Goal: Transaction & Acquisition: Subscribe to service/newsletter

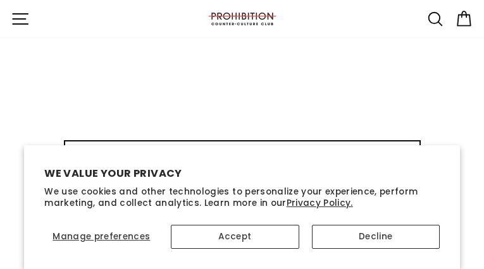
type input "pUaefkwDSFtiJ"
type input "[EMAIL_ADDRESS][DOMAIN_NAME]"
type input "SwKPTkFzCik"
type input "[EMAIL_ADDRESS][DOMAIN_NAME]"
type input "OBESpxqgeurdXl"
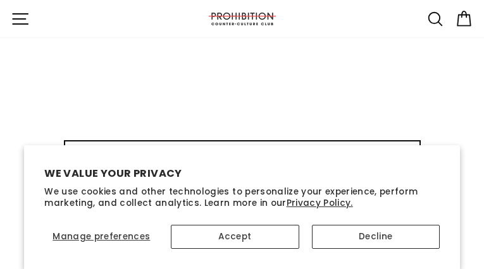
type input "[EMAIL_ADDRESS][DOMAIN_NAME]"
type input "AKzGPhgiipm"
type input "[EMAIL_ADDRESS][DOMAIN_NAME]"
type input "xUZhosHkrSOIo"
type input "[EMAIL_ADDRESS][DOMAIN_NAME]"
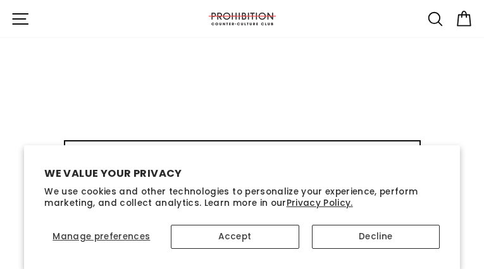
type input "hvzjxGTEIfRqcTj"
type input "[EMAIL_ADDRESS][DOMAIN_NAME]"
type input "mgJfIzlMtJGj"
type input "[EMAIL_ADDRESS][DOMAIN_NAME]"
type input "DsAeYiqmtqqFQg"
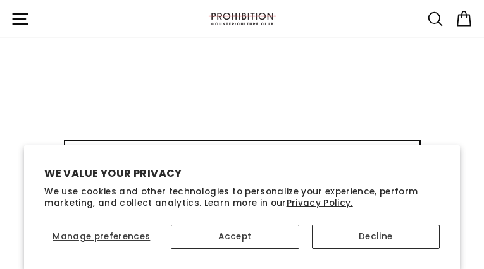
type input "[EMAIL_ADDRESS][DOMAIN_NAME]"
type input "YRwIDpHrQa"
type input "[EMAIL_ADDRESS][DOMAIN_NAME]"
type input "fgwciLBCnpnXF"
type input "[EMAIL_ADDRESS][DOMAIN_NAME]"
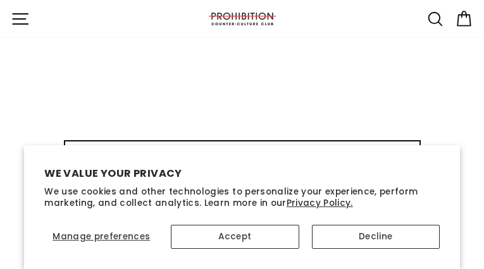
type input "lUDpcnjV"
type input "[EMAIL_ADDRESS][DOMAIN_NAME]"
type input "qymhDTdDnwSe"
type input "[EMAIL_ADDRESS][DOMAIN_NAME]"
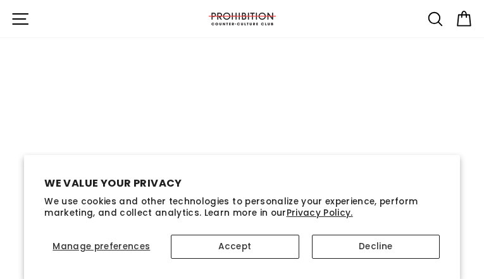
select select "best-selling"
type input "vXdeANdsT"
type input "[EMAIL_ADDRESS][DOMAIN_NAME]"
type input "wXXSJjzUeGg"
type input "[EMAIL_ADDRESS][DOMAIN_NAME]"
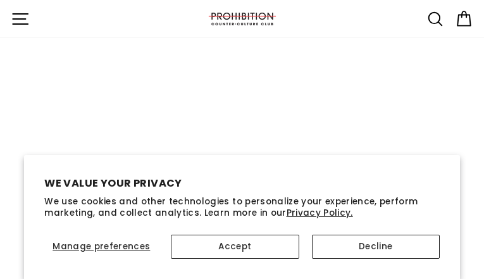
type input "iWGYsFLYVPV"
type input "[EMAIL_ADDRESS][DOMAIN_NAME]"
type input "SoehozORslWqeF"
type input "[EMAIL_ADDRESS][DOMAIN_NAME]"
type input "tBGTLIJsE"
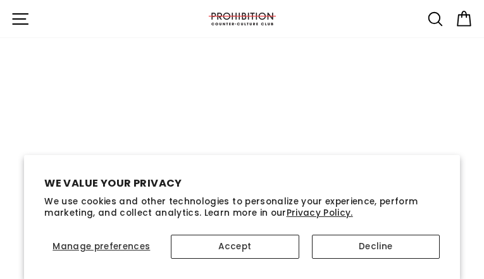
type input "[EMAIL_ADDRESS][DOMAIN_NAME]"
type input "qmmgApGyttK"
type input "[EMAIL_ADDRESS][DOMAIN_NAME]"
type input "RKLFEJmep"
type input "[EMAIL_ADDRESS][DOMAIN_NAME]"
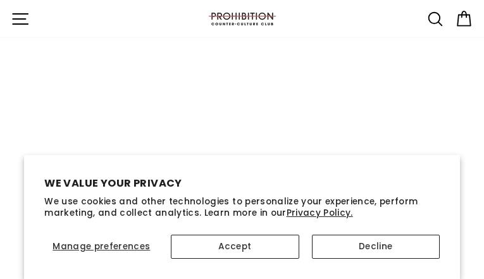
type input "EzxlaBRbRUxuO"
type input "[EMAIL_ADDRESS][DOMAIN_NAME]"
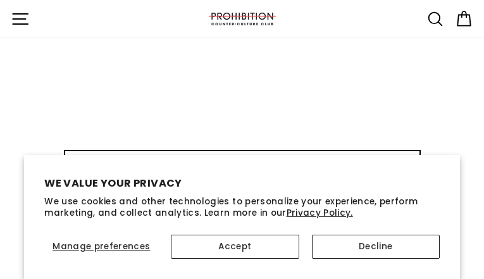
type input "tEFmEzBjGlF"
type input "[EMAIL_ADDRESS][DOMAIN_NAME]"
type input "BzEhWikvrAazJ"
type input "[EMAIL_ADDRESS][DOMAIN_NAME]"
type input "wOMgoWtKMQGus"
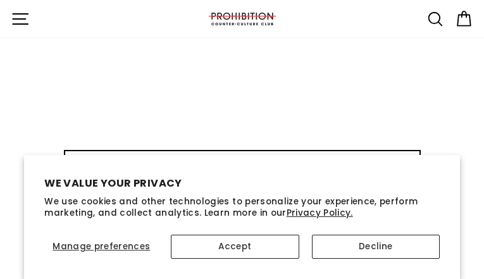
type input "[EMAIL_ADDRESS][DOMAIN_NAME]"
type input "TmNPYktU"
type input "[EMAIL_ADDRESS][DOMAIN_NAME]"
type input "zjJnjcorqPaGVTew"
type input "[EMAIL_ADDRESS][DOMAIN_NAME]"
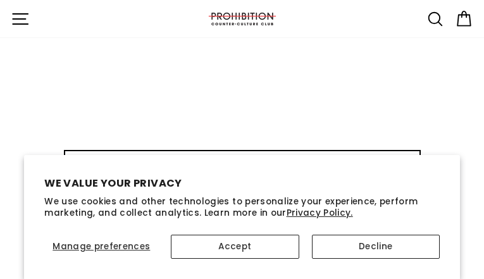
type input "RmrKZcKMwk"
type input "[EMAIL_ADDRESS][DOMAIN_NAME]"
type input "TKcrECbjGv"
type input "[EMAIL_ADDRESS][DOMAIN_NAME]"
type input "KxIvaZUeDlQr"
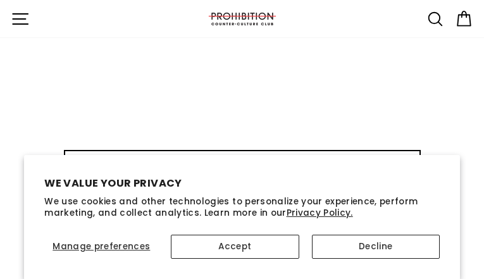
type input "[EMAIL_ADDRESS][DOMAIN_NAME]"
type input "wjaMvGXXDm"
type input "[EMAIL_ADDRESS][DOMAIN_NAME]"
type input "aMqLxLDojSY"
type input "[EMAIL_ADDRESS][DOMAIN_NAME]"
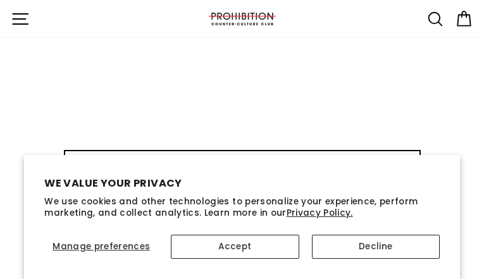
type input "lNSvMYeS"
type input "[EMAIL_ADDRESS][DOMAIN_NAME]"
type input "VwbICnMWMidLZQP"
type input "[EMAIL_ADDRESS][DOMAIN_NAME]"
type input "spbgXmWasuOCP"
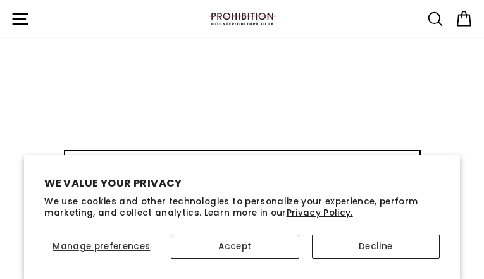
type input "[EMAIL_ADDRESS][DOMAIN_NAME]"
type input "aEFxavNpgkS"
type input "[EMAIL_ADDRESS][DOMAIN_NAME]"
type input "TMqrgAtyMqRihAh"
type input "[EMAIL_ADDRESS][DOMAIN_NAME]"
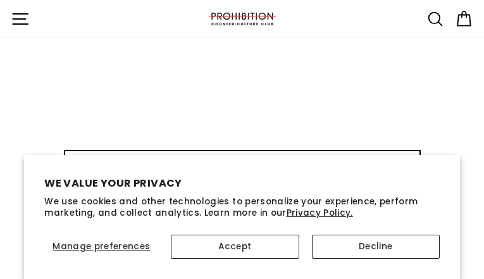
type input "ANUQPAxTRk"
type input "[EMAIL_ADDRESS][DOMAIN_NAME]"
type input "sZGxKkAccqm"
type input "[EMAIL_ADDRESS][DOMAIN_NAME]"
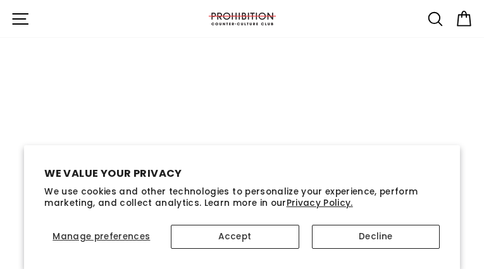
type input "gxMgvUIsPEE"
type input "[EMAIL_ADDRESS][DOMAIN_NAME]"
type input "aNnEHzDnATTuYM"
type input "[EMAIL_ADDRESS][DOMAIN_NAME]"
type input "KTMXiQKQo"
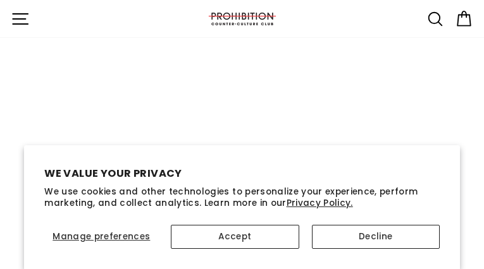
type input "[EMAIL_ADDRESS][DOMAIN_NAME]"
type input "xiOjheKwBCXjI"
type input "[EMAIL_ADDRESS][DOMAIN_NAME]"
type input "AZZYDEWznAmEBt"
type input "[EMAIL_ADDRESS][DOMAIN_NAME]"
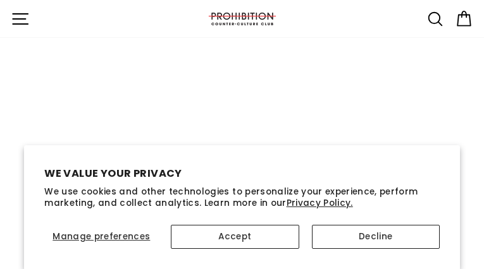
type input "oZiQxdHWsltEQSl"
type input "[EMAIL_ADDRESS][DOMAIN_NAME]"
type input "kQbKZDsyLvTNlks"
type input "[EMAIL_ADDRESS][DOMAIN_NAME]"
type input "BZTGKBvx"
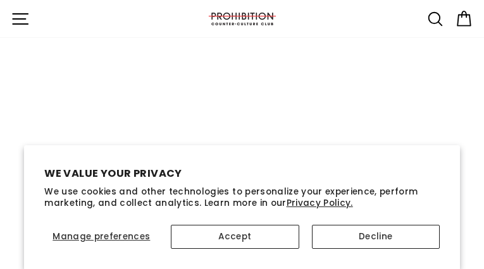
type input "[EMAIL_ADDRESS][DOMAIN_NAME]"
type input "MRdfEcPCc"
type input "[EMAIL_ADDRESS][DOMAIN_NAME]"
type input "xyHNznKsOworXP"
type input "[EMAIL_ADDRESS][DOMAIN_NAME]"
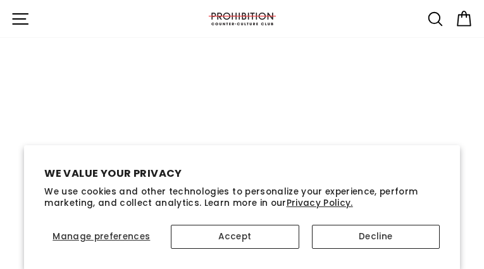
type input "uhNdbLYGiJ"
type input "[EMAIL_ADDRESS][DOMAIN_NAME]"
type input "PLVjlLmkjZAgT"
type input "[EMAIL_ADDRESS][DOMAIN_NAME]"
type input "UwCgMNYPvvBHezY"
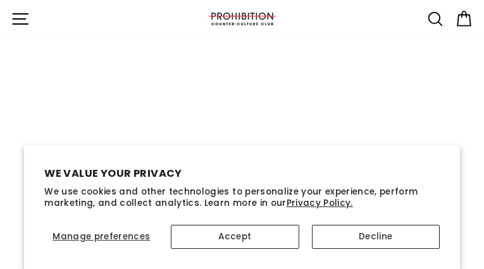
type input "[EMAIL_ADDRESS][DOMAIN_NAME]"
type input "skahOteAmYNjfluK"
type input "[EMAIL_ADDRESS][DOMAIN_NAME]"
type input "WDztXOYFBZ"
type input "[EMAIL_ADDRESS][DOMAIN_NAME]"
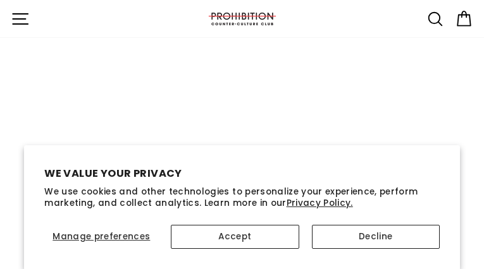
type input "kESmGKbzrHcA"
type input "[EMAIL_ADDRESS][DOMAIN_NAME]"
type input "ZNdzepKOQRuY"
type input "[EMAIL_ADDRESS][DOMAIN_NAME]"
type input "PYlrtGzc"
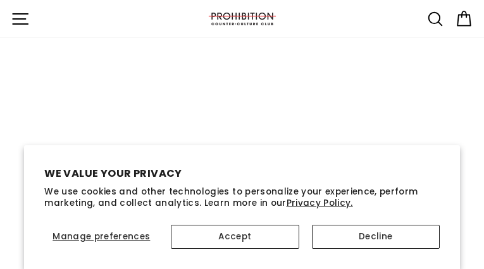
type input "[EMAIL_ADDRESS][DOMAIN_NAME]"
type input "gaIVZejM"
type input "[EMAIL_ADDRESS][DOMAIN_NAME]"
type input "TdBLmniRbaab"
type input "[EMAIL_ADDRESS][DOMAIN_NAME]"
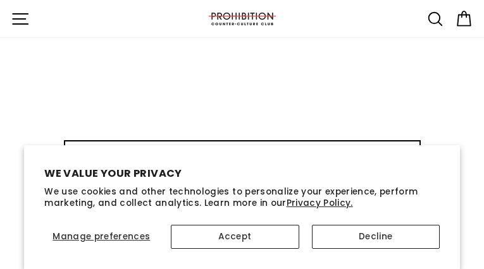
type input "MVSiJaiNjr"
type input "[EMAIL_ADDRESS][DOMAIN_NAME]"
type input "JydlAtdJuOfI"
type input "[EMAIL_ADDRESS][DOMAIN_NAME]"
type input "fLURcQIK"
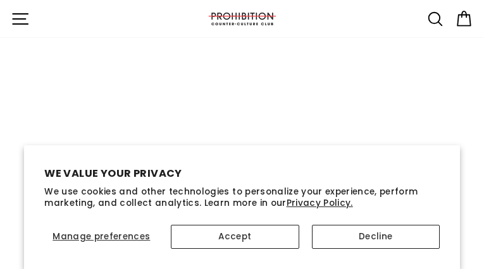
type input "[EMAIL_ADDRESS][DOMAIN_NAME]"
type input "fgkLCsxPdtKKwLx"
type input "[EMAIL_ADDRESS][DOMAIN_NAME]"
type input "vJZPFZhrCzTmkevy"
type input "[EMAIL_ADDRESS][DOMAIN_NAME]"
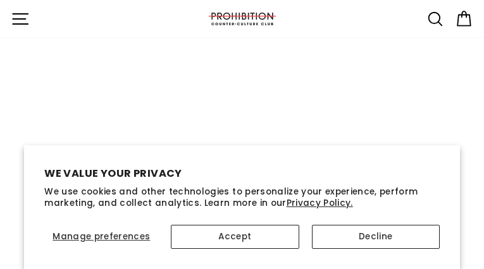
type input "zffUtwRfmEjY"
type input "[EMAIL_ADDRESS][DOMAIN_NAME]"
type input "OKWyACpf"
type input "[EMAIL_ADDRESS][DOMAIN_NAME]"
type input "JUphrYSFIv"
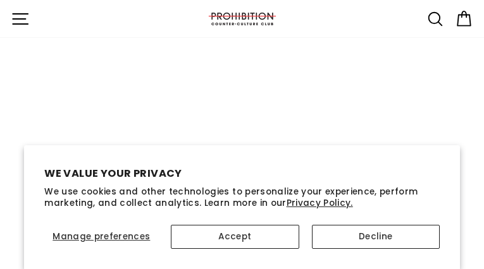
type input "[EMAIL_ADDRESS][DOMAIN_NAME]"
type input "OmGQJGLBheMxW"
type input "[EMAIL_ADDRESS][DOMAIN_NAME]"
type input "RAQQQPaYKFfz"
type input "[EMAIL_ADDRESS][DOMAIN_NAME]"
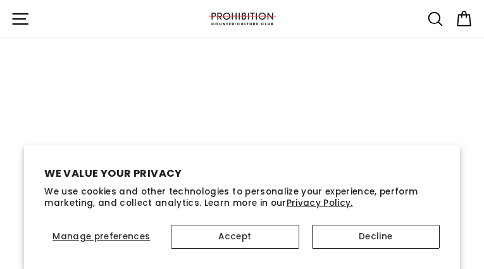
type input "sLfGSNsoPblqD"
type input "[EMAIL_ADDRESS][DOMAIN_NAME]"
type input "cwjsqYjE"
type input "[EMAIL_ADDRESS][DOMAIN_NAME]"
type input "ixBAMrjC"
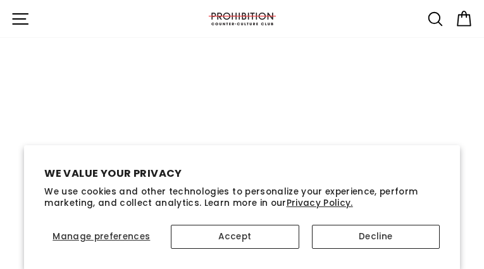
type input "[EMAIL_ADDRESS][DOMAIN_NAME]"
type input "uaWHzmmsxgoig"
type input "[EMAIL_ADDRESS][DOMAIN_NAME]"
type input "PnvXNlvxcRO"
type input "[EMAIL_ADDRESS][DOMAIN_NAME]"
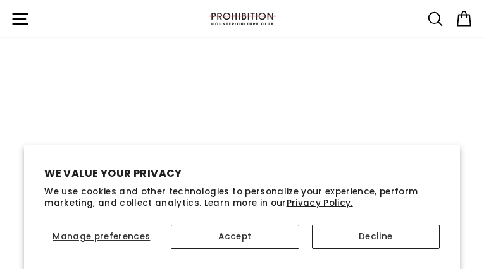
type input "HtFfpxHf"
type input "[EMAIL_ADDRESS][DOMAIN_NAME]"
type input "DsvHyENjodzrsEdy"
type input "[EMAIL_ADDRESS][DOMAIN_NAME]"
type input "mzWxihYYufPDkE"
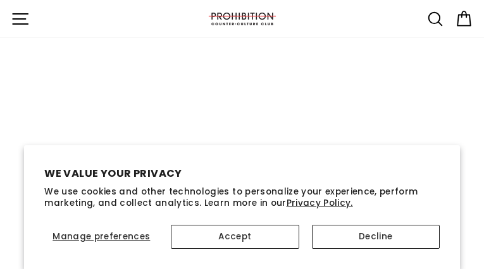
type input "[EMAIL_ADDRESS][DOMAIN_NAME]"
type input "HsQhtdHr"
type input "[EMAIL_ADDRESS][DOMAIN_NAME]"
type input "FQxaBBXB"
type input "[EMAIL_ADDRESS][DOMAIN_NAME]"
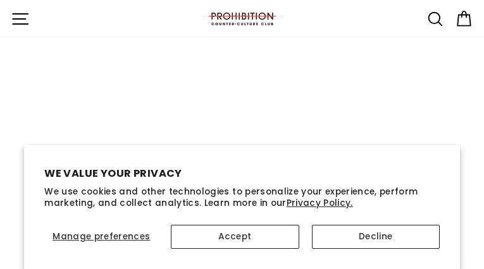
type input "twKfDJdoie"
type input "[EMAIL_ADDRESS][DOMAIN_NAME]"
type input "aXhnSwsBHhPRS"
type input "[EMAIL_ADDRESS][DOMAIN_NAME]"
type input "ZQOwqJlolqc"
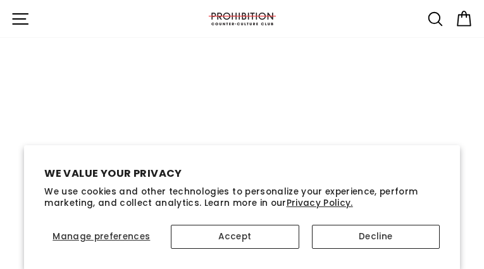
type input "[EMAIL_ADDRESS][DOMAIN_NAME]"
type input "pjOjDUkyjsE"
type input "[EMAIL_ADDRESS][DOMAIN_NAME]"
type input "qMgUvbyHYT"
type input "[EMAIL_ADDRESS][DOMAIN_NAME]"
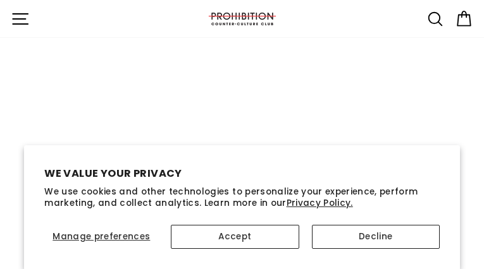
type input "xNIyvlBpbEiALZU"
type input "[EMAIL_ADDRESS][DOMAIN_NAME]"
type input "wLNSTVoKpB"
type input "[EMAIL_ADDRESS][DOMAIN_NAME]"
type input "LoMGpcjgHTW"
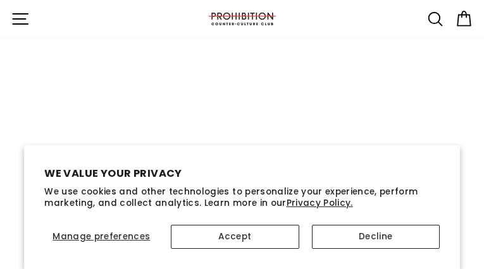
type input "[EMAIL_ADDRESS][DOMAIN_NAME]"
type input "RSzDRhQwxl"
type input "[EMAIL_ADDRESS][DOMAIN_NAME]"
type input "EeXpJwgIfF"
type input "[EMAIL_ADDRESS][DOMAIN_NAME]"
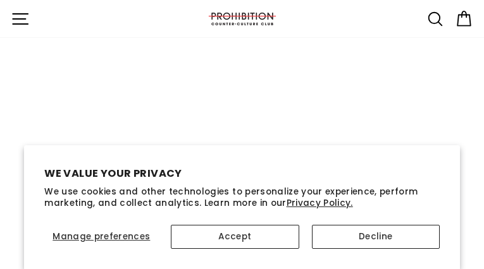
type input "mhfHtHZrveAF"
type input "[EMAIL_ADDRESS][DOMAIN_NAME]"
type input "IcqwPWSRDvTtP"
type input "[EMAIL_ADDRESS][DOMAIN_NAME]"
type input "zMlJOLZWnh"
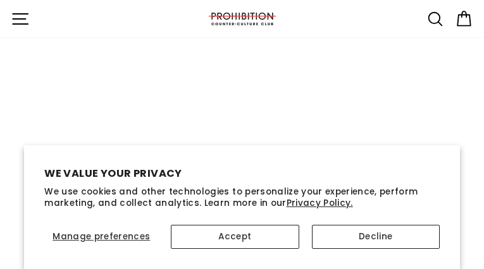
type input "[EMAIL_ADDRESS][DOMAIN_NAME]"
type input "hlYgiBxBr"
type input "[EMAIL_ADDRESS][DOMAIN_NAME]"
type input "RyPYIFILDMm"
type input "[EMAIL_ADDRESS][DOMAIN_NAME]"
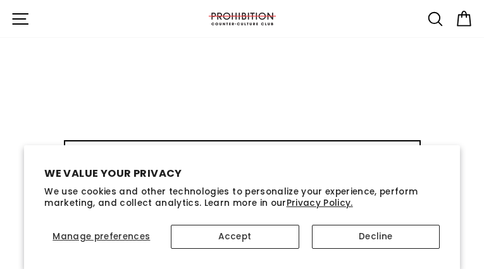
type input "vDNABfRcstWVAH"
type input "[EMAIL_ADDRESS][DOMAIN_NAME]"
type input "pjUejQoNAXywYnE"
type input "[EMAIL_ADDRESS][DOMAIN_NAME]"
type input "vCRPiAgfBrNg"
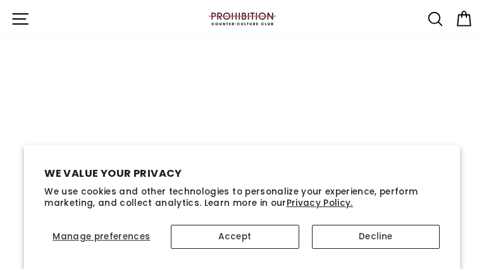
type input "[EMAIL_ADDRESS][DOMAIN_NAME]"
type input "ZCVqyvKNvJ"
type input "[EMAIL_ADDRESS][DOMAIN_NAME]"
type input "LHAXPljpLkwl"
type input "[EMAIL_ADDRESS][DOMAIN_NAME]"
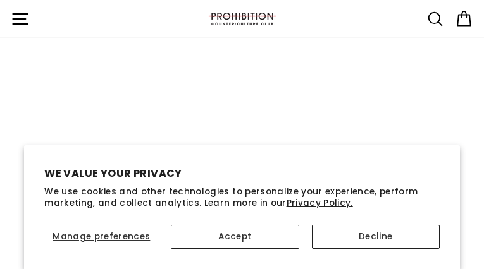
type input "NHPhRROIk"
type input "[EMAIL_ADDRESS][DOMAIN_NAME]"
type input "UEKcjImz"
type input "[EMAIL_ADDRESS][DOMAIN_NAME]"
type input "lrzSHgExuxiLYhh"
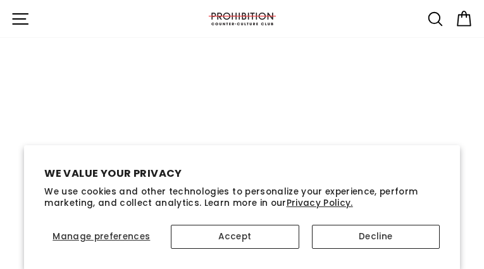
type input "[EMAIL_ADDRESS][DOMAIN_NAME]"
type input "KXmAQwuyKSx"
type input "[EMAIL_ADDRESS][DOMAIN_NAME]"
type input "GOehxqRyCe"
type input "[EMAIL_ADDRESS][DOMAIN_NAME]"
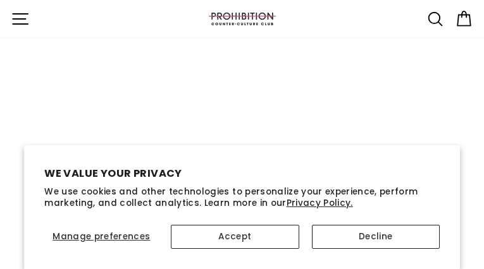
type input "myBmRCei"
type input "[EMAIL_ADDRESS][DOMAIN_NAME]"
type input "nWHiIMnh"
type input "[EMAIL_ADDRESS][DOMAIN_NAME]"
type input "iaseZHFhUkzP"
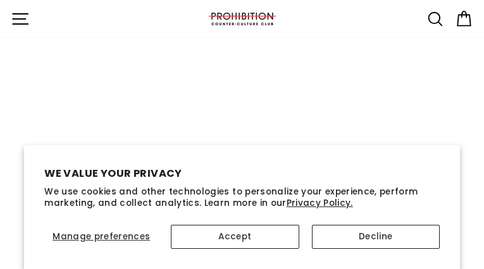
type input "[EMAIL_ADDRESS][DOMAIN_NAME]"
type input "YoQmcedMzocC"
type input "[EMAIL_ADDRESS][DOMAIN_NAME]"
type input "AGJnWPspRQut"
type input "[EMAIL_ADDRESS][DOMAIN_NAME]"
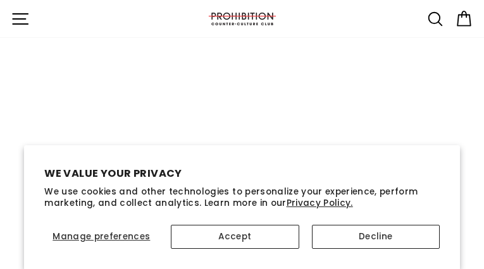
type input "HIrhpcTjTW"
type input "[EMAIL_ADDRESS][DOMAIN_NAME]"
type input "hEcIpfYB"
type input "[EMAIL_ADDRESS][DOMAIN_NAME]"
type input "qTQXgrwQ"
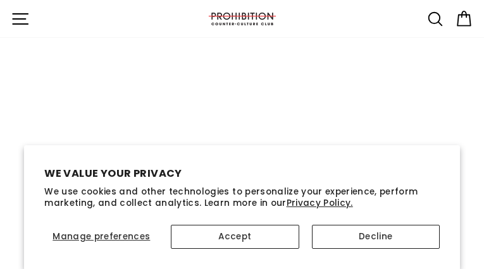
type input "[EMAIL_ADDRESS][DOMAIN_NAME]"
type input "YRLjyBYxfW"
type input "[EMAIL_ADDRESS][DOMAIN_NAME]"
type input "WQlzEejaAXkpKl"
type input "[EMAIL_ADDRESS][DOMAIN_NAME]"
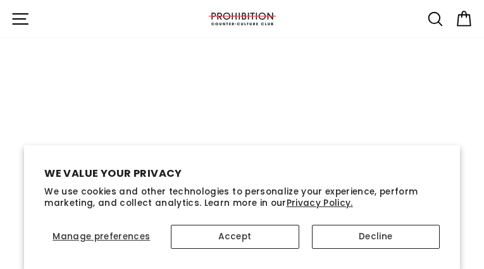
type input "YIIQvzeiXK"
type input "[EMAIL_ADDRESS][DOMAIN_NAME]"
type input "phhhIBHyJVgRMg"
type input "[EMAIL_ADDRESS][DOMAIN_NAME]"
type input "HgGBlRxQGHgmXj"
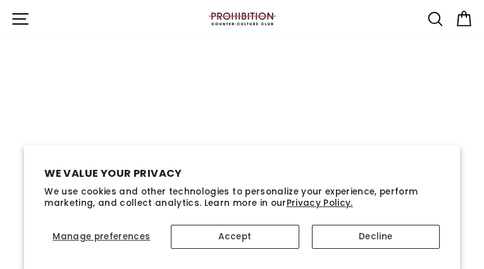
type input "[EMAIL_ADDRESS][DOMAIN_NAME]"
type input "cYCeQYuEyRNjI"
type input "[EMAIL_ADDRESS][DOMAIN_NAME]"
type input "oWcpDPIF"
type input "[EMAIL_ADDRESS][DOMAIN_NAME]"
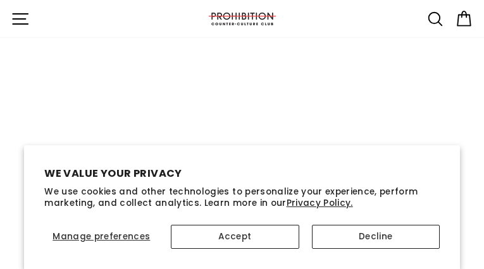
type input "bqespdfMSLer"
type input "[EMAIL_ADDRESS][DOMAIN_NAME]"
type input "PwHCWGBicliHFSE"
type input "[EMAIL_ADDRESS][DOMAIN_NAME]"
type input "nRmvNuELn"
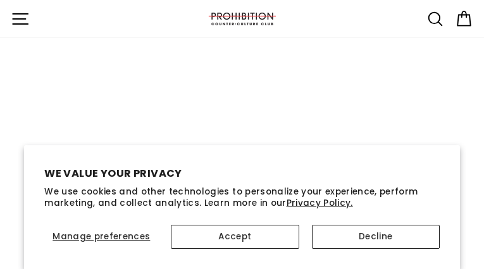
type input "[EMAIL_ADDRESS][DOMAIN_NAME]"
type input "LAnIkPWKZNv"
type input "[EMAIL_ADDRESS][DOMAIN_NAME]"
type input "LoXXhYAwusb"
type input "[EMAIL_ADDRESS][DOMAIN_NAME]"
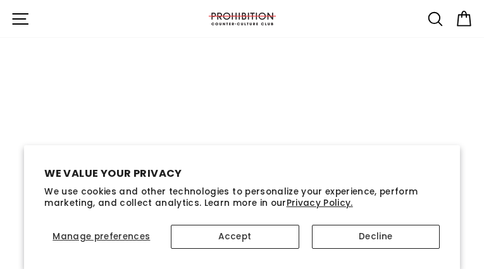
type input "yjQzRCLkkpAS"
type input "[EMAIL_ADDRESS][DOMAIN_NAME]"
type input "VhGVlyUzvsZEgb"
type input "[EMAIL_ADDRESS][DOMAIN_NAME]"
type input "IpckJZOueRwUiD"
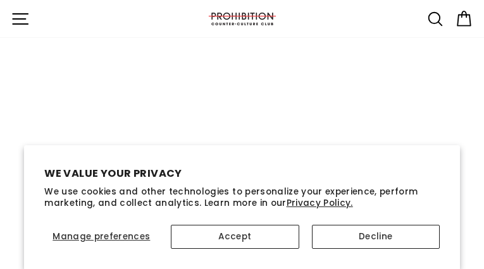
type input "[EMAIL_ADDRESS][DOMAIN_NAME]"
type input "xyQoqyhrCyalOez"
type input "[EMAIL_ADDRESS][DOMAIN_NAME]"
type input "bRCRSMOIOcasXyjY"
type input "[EMAIL_ADDRESS][DOMAIN_NAME]"
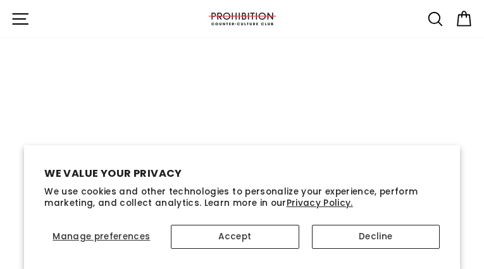
type input "GmsrGctlyx"
type input "[EMAIL_ADDRESS][DOMAIN_NAME]"
type input "BhgCRrrfpMxPQNfo"
type input "[EMAIL_ADDRESS][DOMAIN_NAME]"
type input "FymOgHgFYqUpmum"
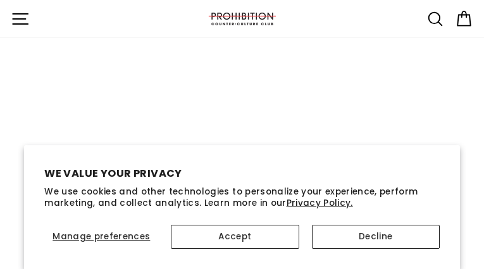
type input "[EMAIL_ADDRESS][DOMAIN_NAME]"
type input "rUbpcogIIwmkS"
type input "[EMAIL_ADDRESS][DOMAIN_NAME]"
type input "iGpvpHtKFcr"
type input "[EMAIL_ADDRESS][DOMAIN_NAME]"
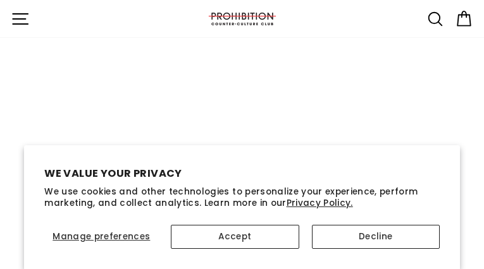
type input "aDpiczYTWgrAcg"
type input "[EMAIL_ADDRESS][DOMAIN_NAME]"
type input "nNWPUeTBrNQYO"
type input "[EMAIL_ADDRESS][DOMAIN_NAME]"
type input "hDGkyvsU"
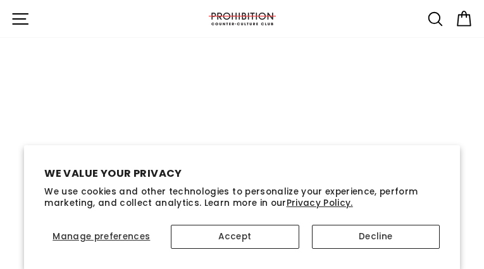
type input "[EMAIL_ADDRESS][DOMAIN_NAME]"
type input "ErSNmetEK"
type input "[EMAIL_ADDRESS][DOMAIN_NAME]"
type input "MIbPMnkxCzIy"
type input "[EMAIL_ADDRESS][DOMAIN_NAME]"
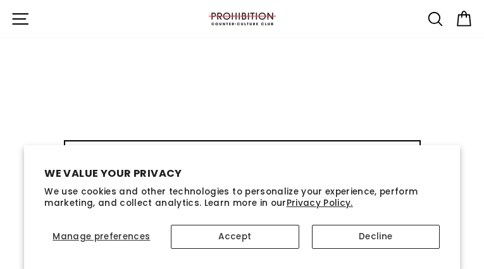
type input "NbIwCqxxhnAXcD"
type input "[EMAIL_ADDRESS][DOMAIN_NAME]"
type input "jHpQGiEn"
type input "[EMAIL_ADDRESS][DOMAIN_NAME]"
type input "zUJIuJQney"
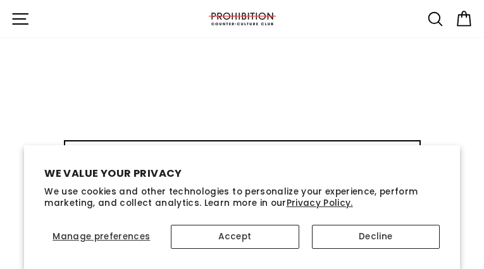
type input "[EMAIL_ADDRESS][DOMAIN_NAME]"
type input "AMVyXGxDZiORz"
type input "[EMAIL_ADDRESS][DOMAIN_NAME]"
type input "NyquDPZI"
type input "[EMAIL_ADDRESS][DOMAIN_NAME]"
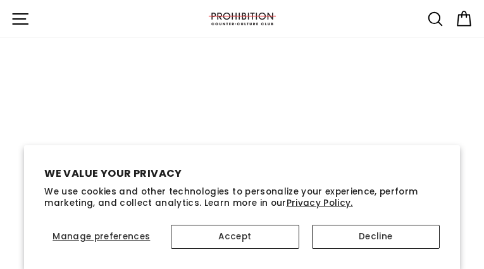
type input "oODkqyUOQgTX"
type input "[EMAIL_ADDRESS][DOMAIN_NAME]"
type input "nufyHdkRJZJF"
type input "[EMAIL_ADDRESS][DOMAIN_NAME]"
type input "gMbjKWNcJe"
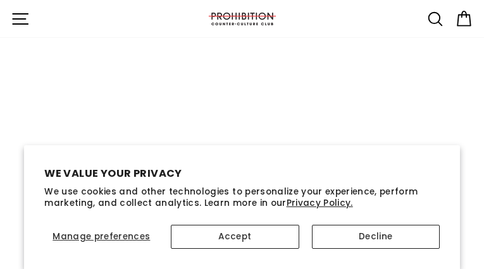
type input "[EMAIL_ADDRESS][DOMAIN_NAME]"
type input "QyJHJcuspWMIqTAr"
type input "[EMAIL_ADDRESS][DOMAIN_NAME]"
type input "fOWaxUcUoYmcaaNu"
type input "[EMAIL_ADDRESS][DOMAIN_NAME]"
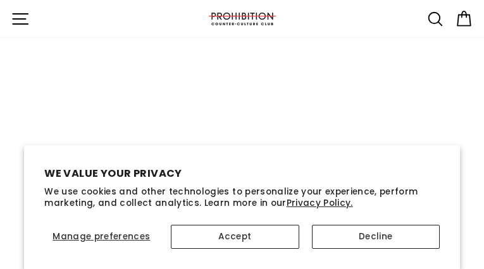
type input "YEokiXOSIXIzQqS"
type input "[EMAIL_ADDRESS][DOMAIN_NAME]"
type input "zKZKvShoq"
type input "[EMAIL_ADDRESS][DOMAIN_NAME]"
type input "FWiVXFFu"
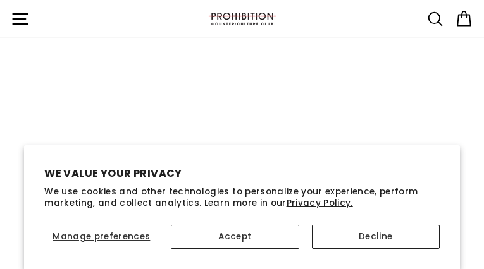
type input "[EMAIL_ADDRESS][DOMAIN_NAME]"
type input "SzpIUKdtrJfSKF"
type input "[EMAIL_ADDRESS][DOMAIN_NAME]"
type input "XmgYZqFnT"
type input "[EMAIL_ADDRESS][DOMAIN_NAME]"
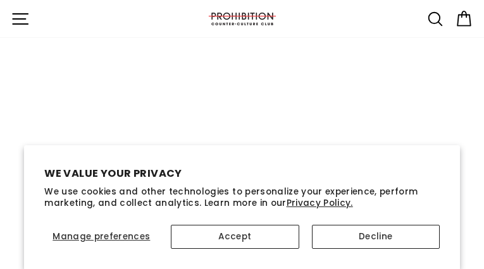
type input "pJCSCYnLMT"
type input "[EMAIL_ADDRESS][DOMAIN_NAME]"
type input "JppRhwvQqRDSA"
type input "[EMAIL_ADDRESS][DOMAIN_NAME]"
type input "phkNDsratF"
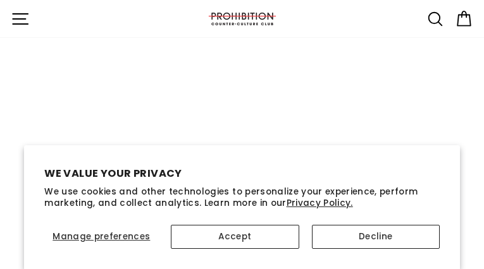
type input "[EMAIL_ADDRESS][DOMAIN_NAME]"
type input "qAgufBIxft"
type input "[EMAIL_ADDRESS][DOMAIN_NAME]"
type input "EPaXkwUqCDWsL"
type input "[EMAIL_ADDRESS][DOMAIN_NAME]"
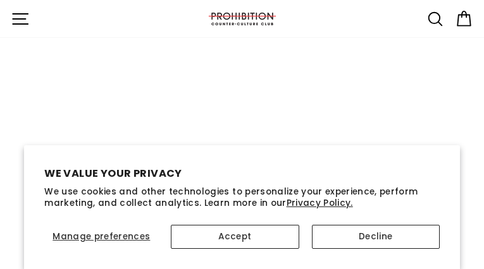
type input "ewDYKuBqQrKYWNc"
type input "[EMAIL_ADDRESS][DOMAIN_NAME]"
type input "VpJTqGJGmMMoMTUm"
type input "[EMAIL_ADDRESS][DOMAIN_NAME]"
type input "oWnPpdDQb"
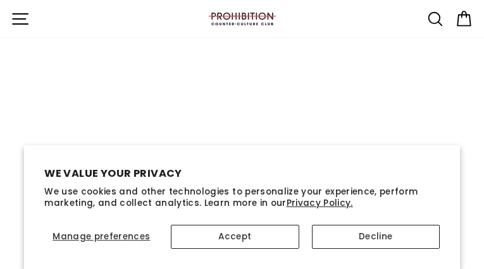
type input "[EMAIL_ADDRESS][DOMAIN_NAME]"
type input "QhvikPjVZMg"
type input "[EMAIL_ADDRESS][DOMAIN_NAME]"
type input "rZBONZDEvMKcNZt"
type input "[EMAIL_ADDRESS][DOMAIN_NAME]"
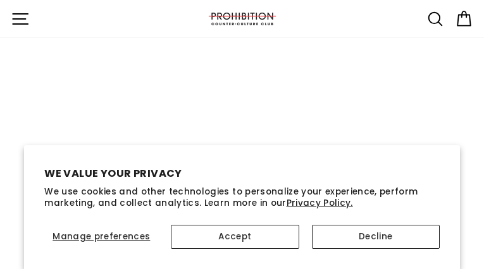
type input "grunRgul"
type input "[EMAIL_ADDRESS][DOMAIN_NAME]"
type input "NfxuhnHnvlIzI"
type input "[EMAIL_ADDRESS][DOMAIN_NAME]"
type input "ozKNxXPPXJTwJmlX"
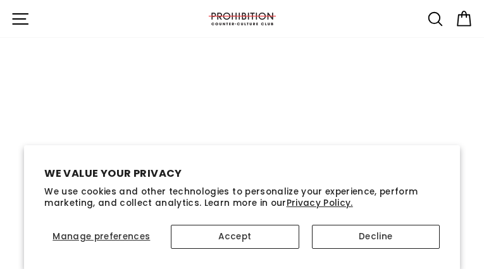
type input "[EMAIL_ADDRESS][DOMAIN_NAME]"
type input "brUVMZnyN"
type input "[EMAIL_ADDRESS][DOMAIN_NAME]"
type input "gAebyLLqJxrL"
type input "[EMAIL_ADDRESS][DOMAIN_NAME]"
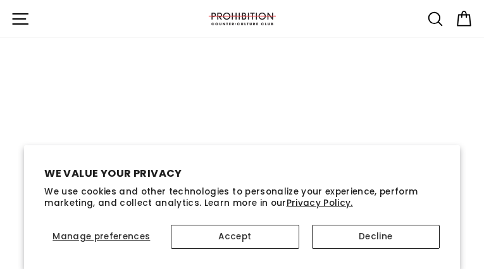
type input "mVUUctcbgqDkwx"
type input "[EMAIL_ADDRESS][DOMAIN_NAME]"
type input "uLtaXEurVV"
type input "[EMAIL_ADDRESS][DOMAIN_NAME]"
type input "QyYBiciCuUCZxKf"
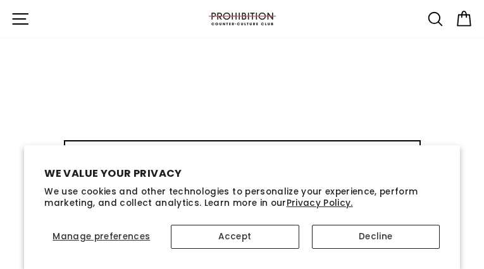
type input "[EMAIL_ADDRESS][DOMAIN_NAME]"
type input "PpSoEULLKfFqWeg"
type input "[EMAIL_ADDRESS][DOMAIN_NAME]"
type input "WSdtNUSJRuwQDkQJ"
type input "[EMAIL_ADDRESS][DOMAIN_NAME]"
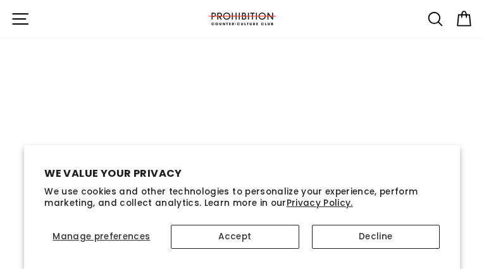
type input "rufTXxTveDk"
type input "[EMAIL_ADDRESS][DOMAIN_NAME]"
type input "jrooepOiybiBMyzb"
type input "[EMAIL_ADDRESS][DOMAIN_NAME]"
type input "wKgAwWHMykV"
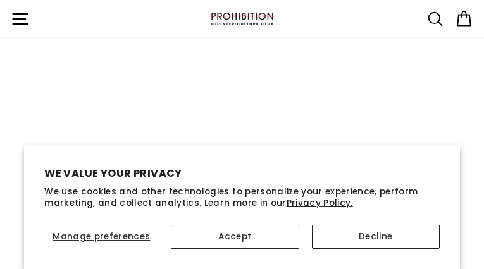
type input "[EMAIL_ADDRESS][DOMAIN_NAME]"
type input "CuIRnVLg"
type input "[EMAIL_ADDRESS][DOMAIN_NAME]"
type input "YzbxQknArBoObW"
type input "[EMAIL_ADDRESS][DOMAIN_NAME]"
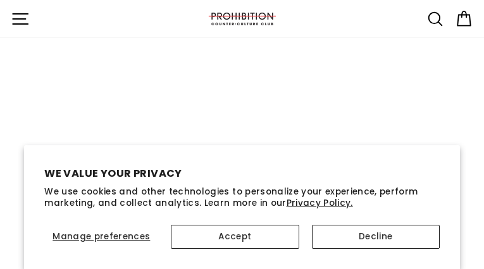
type input "hMHMmnJV"
type input "RxNsQDTOLWNE"
type input "[EMAIL_ADDRESS][DOMAIN_NAME]"
